Goal: Task Accomplishment & Management: Manage account settings

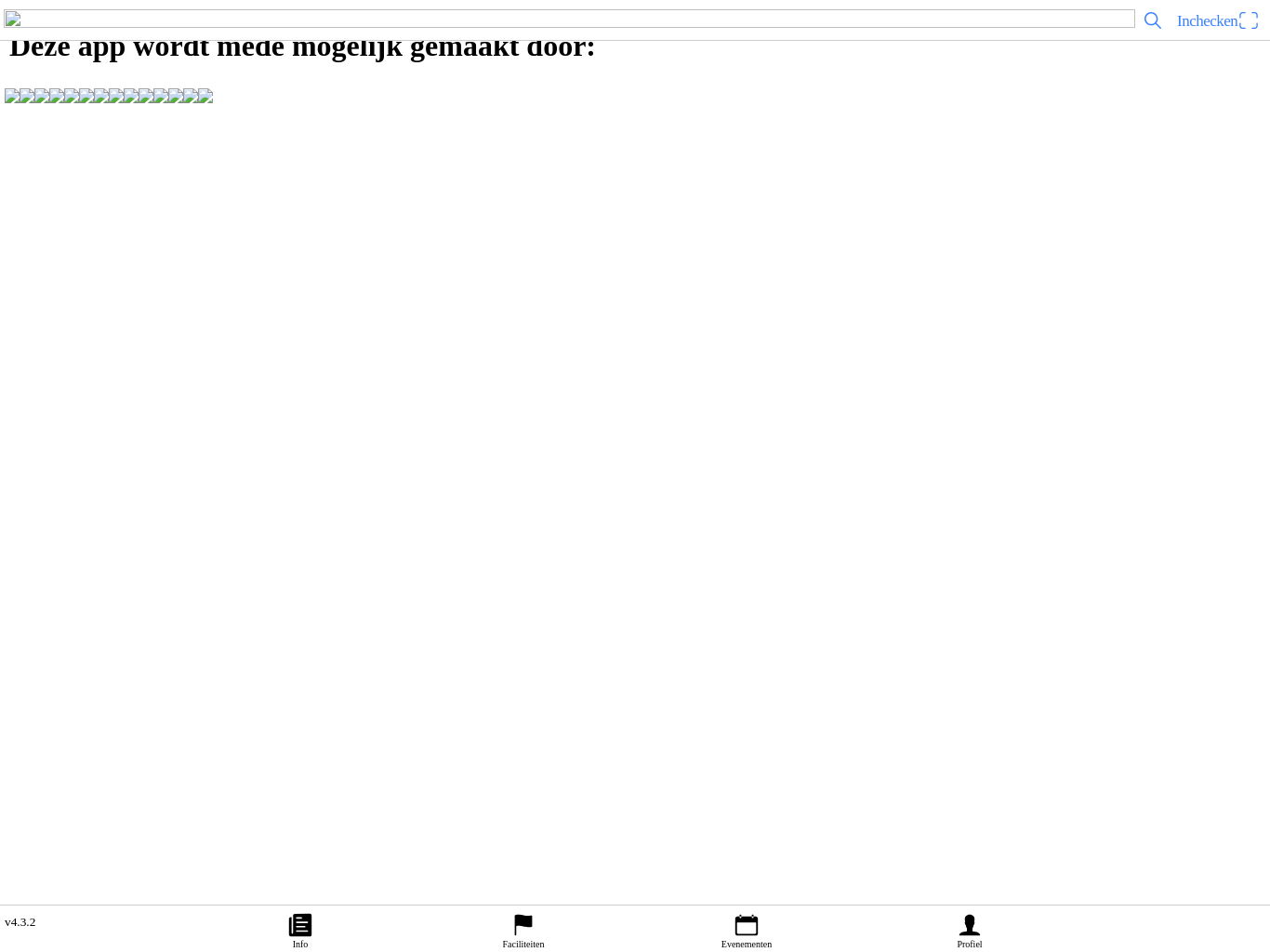
click at [748, 912] on icon "calendar" at bounding box center [746, 925] width 28 height 28
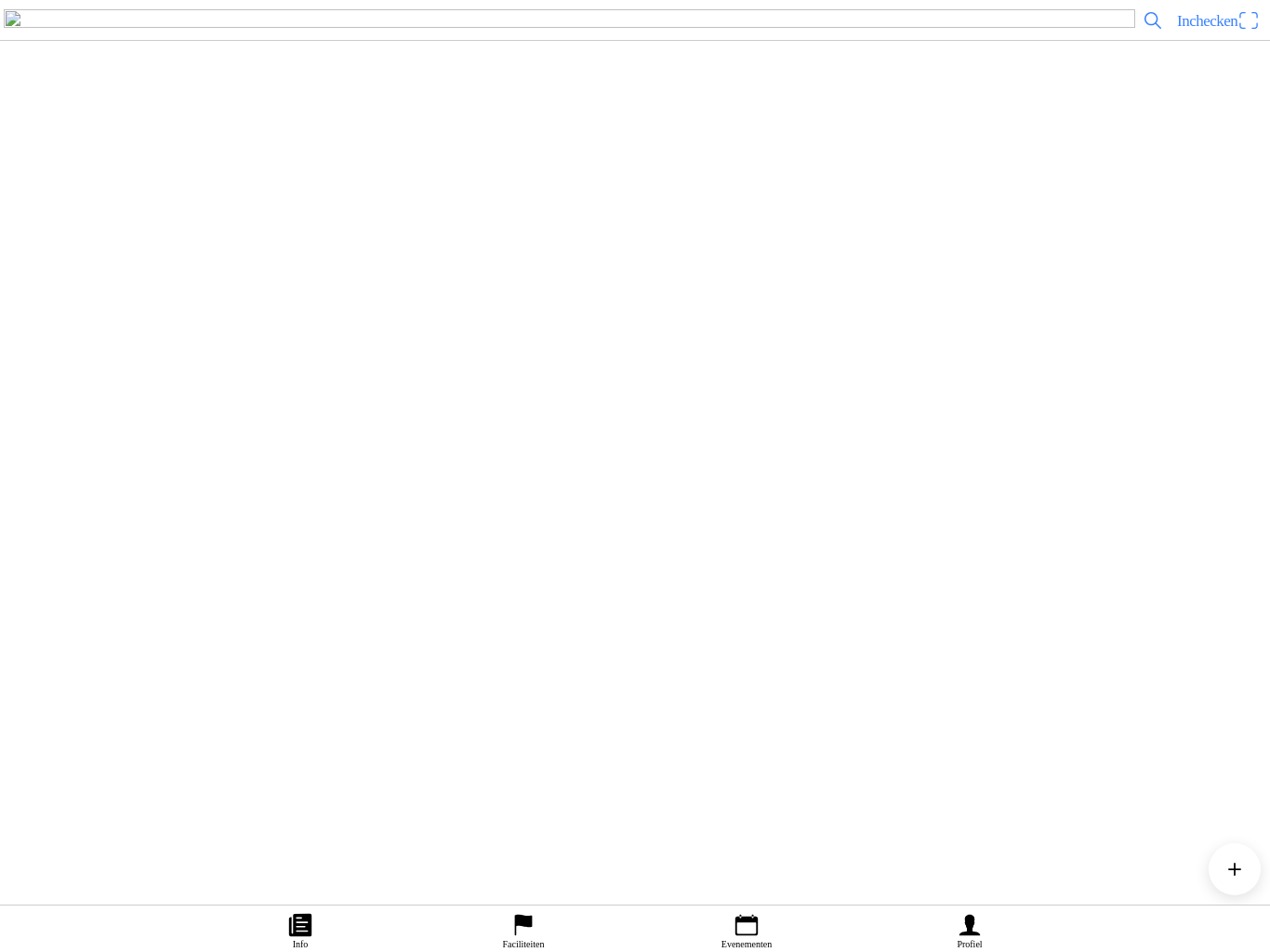
click at [566, 279] on div "[DATE] 17:00 evenement dinsdag [DATE]-[DATE] uur MSV-NOV Heerde" at bounding box center [672, 241] width 1181 height 76
click at [142, 460] on button "button" at bounding box center [123, 448] width 39 height 25
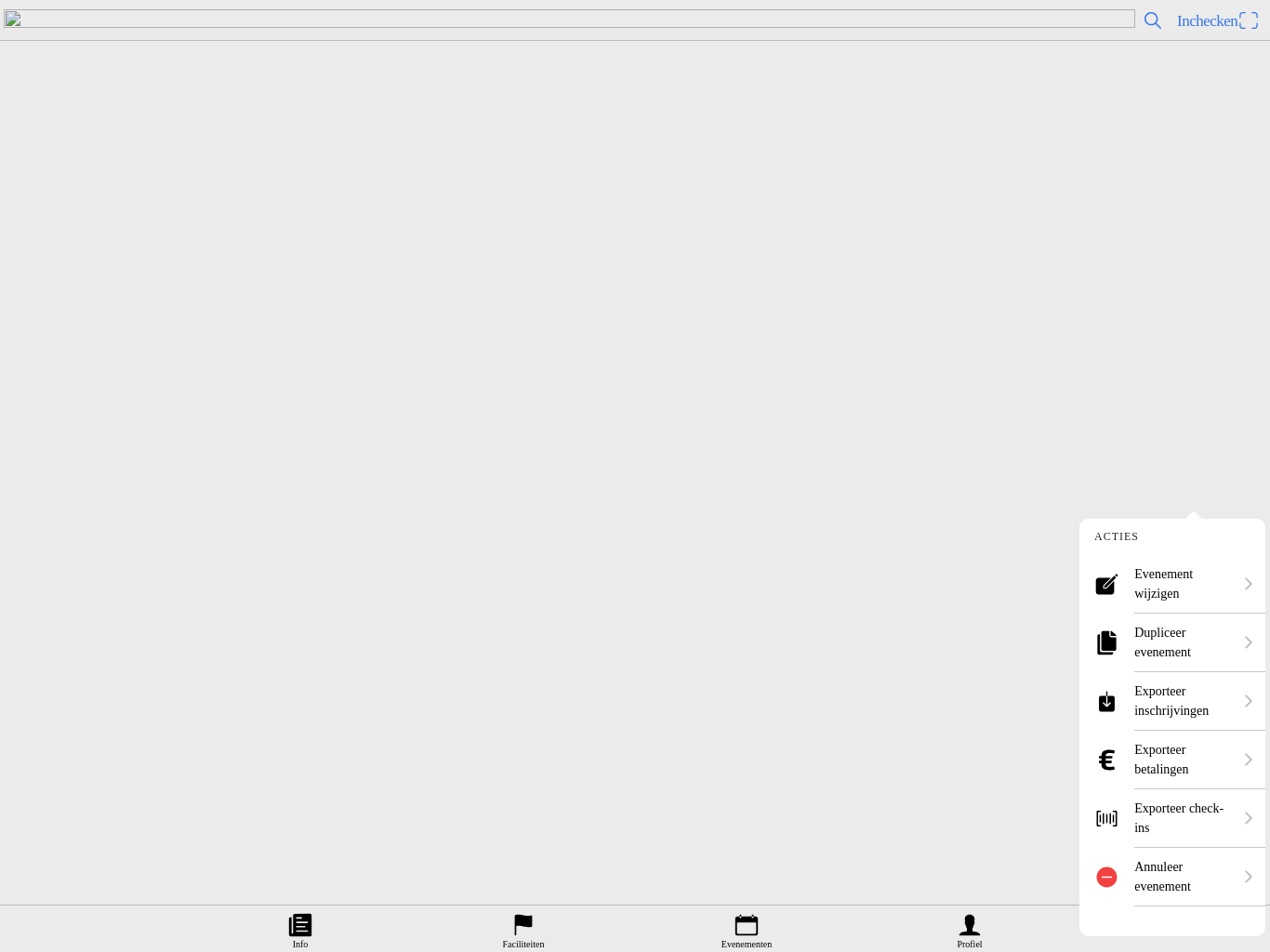
click at [1171, 873] on ion-label "Annuleer evenement" at bounding box center [1183, 876] width 98 height 39
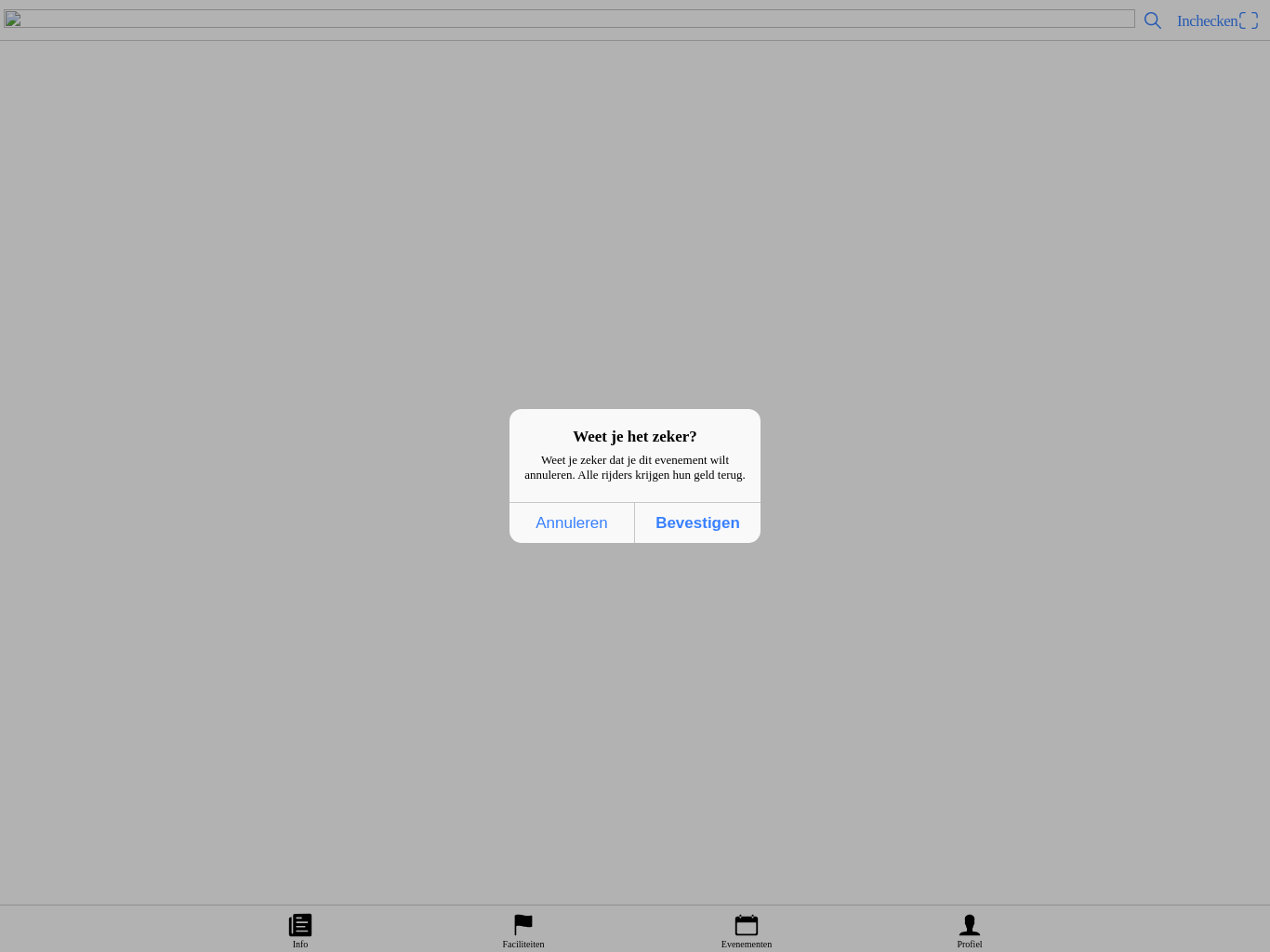
click at [726, 540] on span "Bevestigen" at bounding box center [697, 523] width 114 height 38
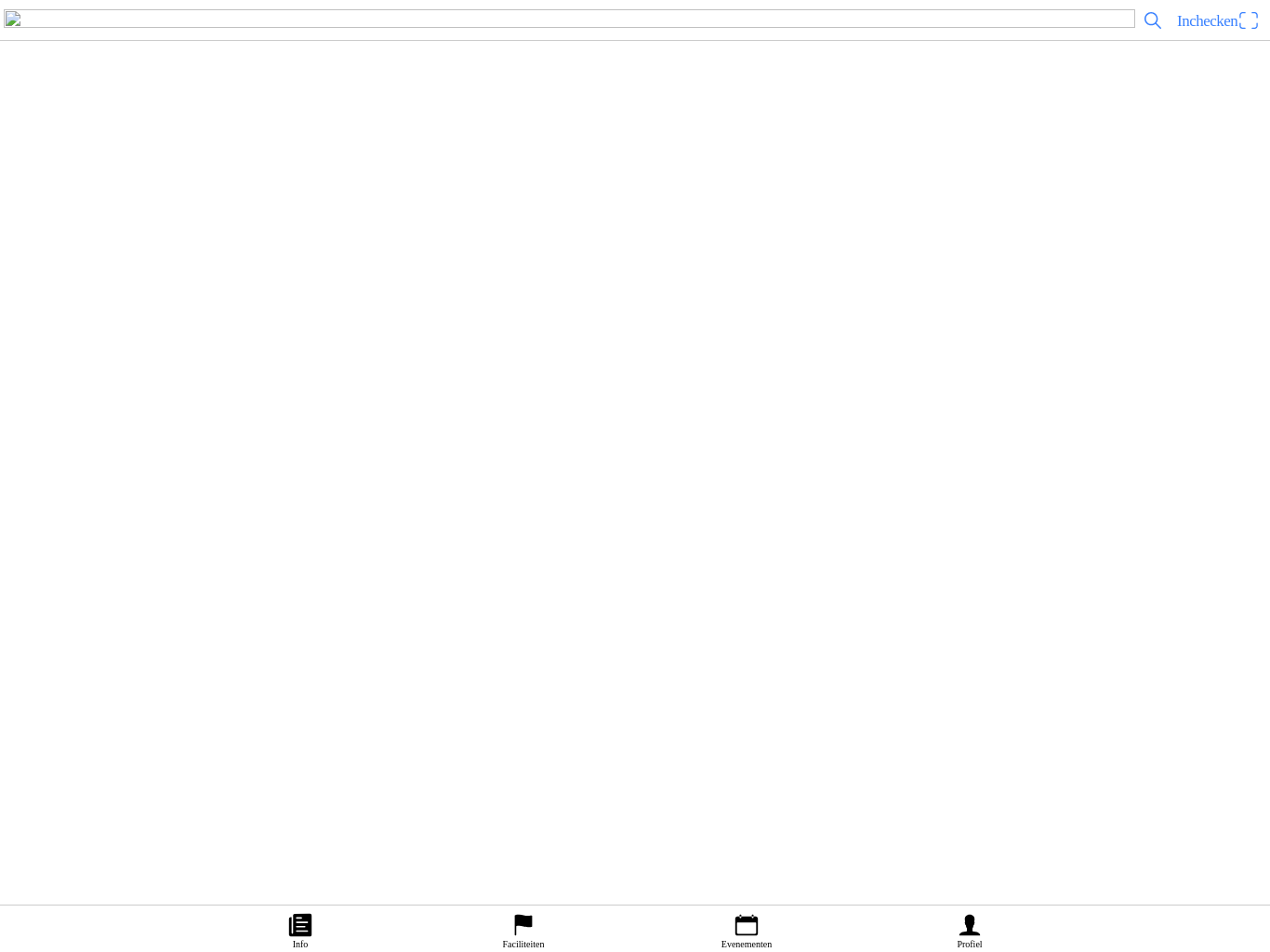
click at [756, 914] on icon "calendar" at bounding box center [746, 925] width 28 height 28
